Goal: Information Seeking & Learning: Learn about a topic

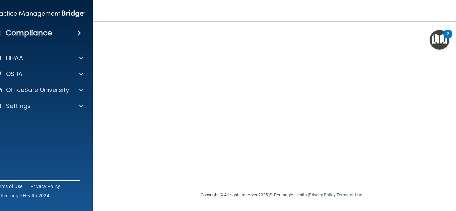
scroll to position [56, 0]
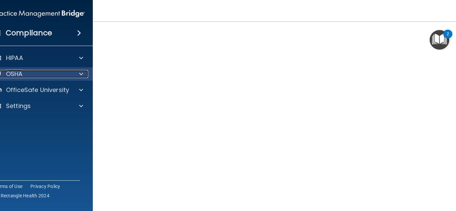
click at [72, 76] on div at bounding box center [80, 74] width 17 height 8
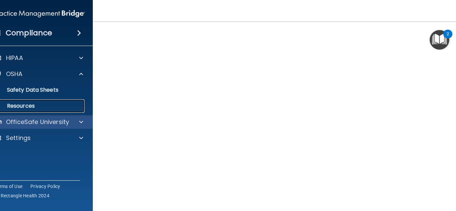
drag, startPoint x: 51, startPoint y: 109, endPoint x: 53, endPoint y: 116, distance: 7.0
click at [51, 109] on link "Resources" at bounding box center [31, 105] width 105 height 13
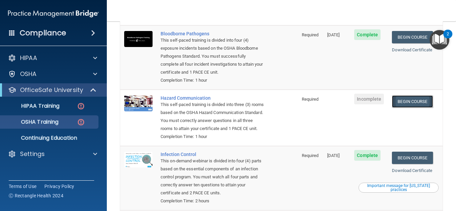
scroll to position [76, 0]
click at [398, 103] on link "Begin Course" at bounding box center [412, 102] width 41 height 12
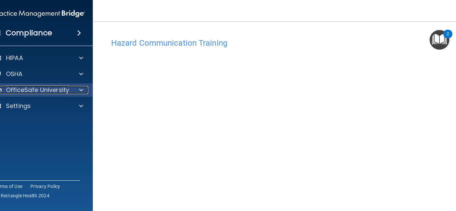
click at [39, 91] on p "OfficeSafe University" at bounding box center [37, 90] width 63 height 8
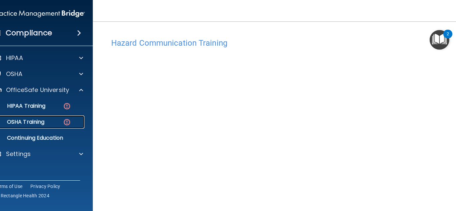
click at [63, 119] on img at bounding box center [67, 122] width 8 height 8
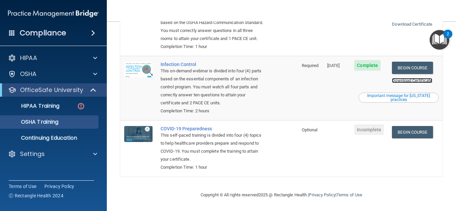
scroll to position [124, 0]
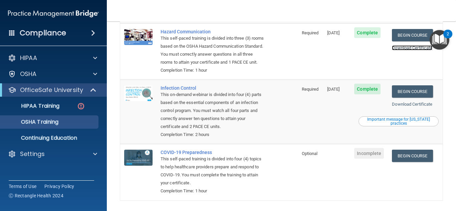
click at [413, 48] on link "Download Certificate" at bounding box center [412, 47] width 40 height 5
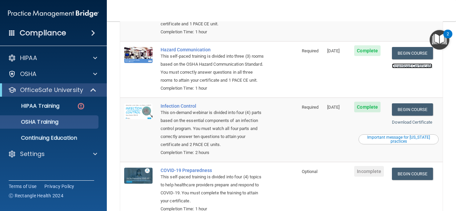
scroll to position [90, 0]
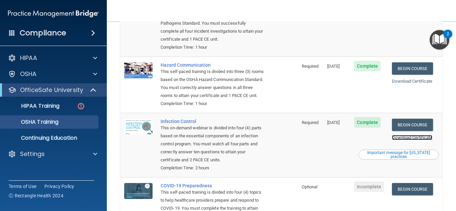
click at [420, 140] on link "Download Certificate" at bounding box center [412, 137] width 40 height 5
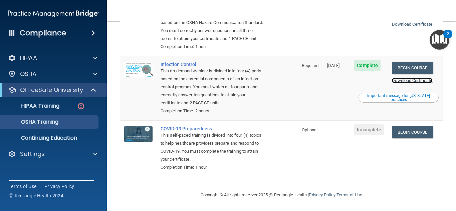
scroll to position [157, 0]
click at [406, 130] on link "Begin Course" at bounding box center [412, 132] width 41 height 12
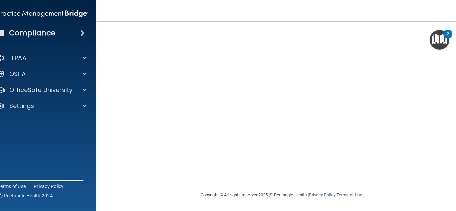
scroll to position [41, 0]
